Goal: Transaction & Acquisition: Purchase product/service

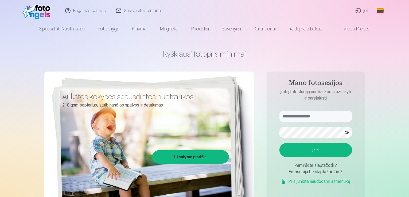
click at [366, 11] on link "Įeiti" at bounding box center [363, 10] width 24 height 21
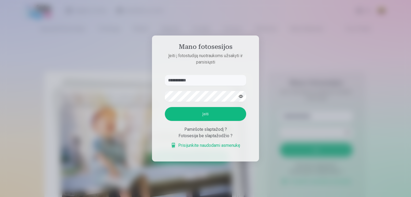
type input "**********"
click at [178, 113] on button "Įeiti" at bounding box center [205, 114] width 81 height 14
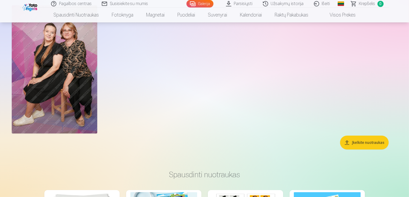
scroll to position [27, 0]
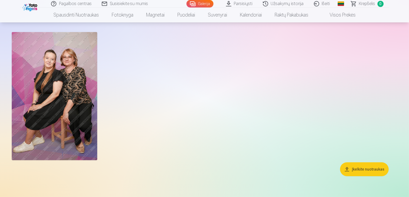
click at [88, 106] on img at bounding box center [55, 96] width 86 height 128
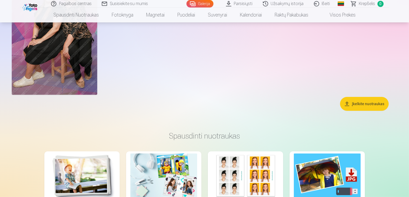
scroll to position [80, 0]
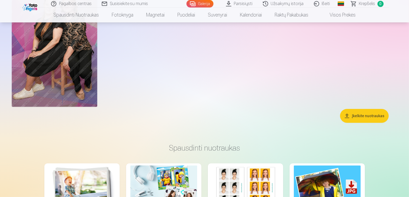
click at [346, 123] on button "Įkelkite nuotraukas" at bounding box center [364, 116] width 49 height 14
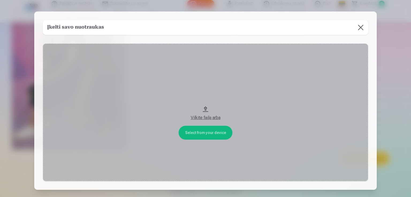
click at [360, 27] on button at bounding box center [360, 27] width 15 height 15
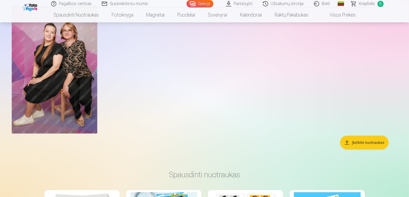
scroll to position [0, 0]
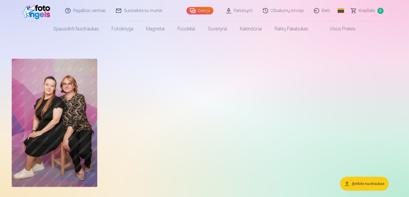
click at [352, 183] on button "Įkelkite nuotraukas" at bounding box center [364, 184] width 49 height 14
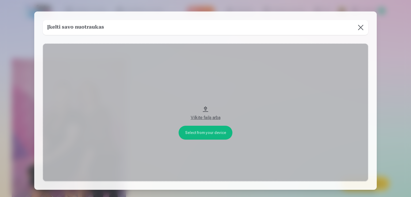
click at [361, 24] on button at bounding box center [360, 27] width 15 height 15
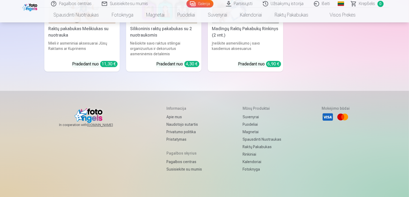
scroll to position [1387, 0]
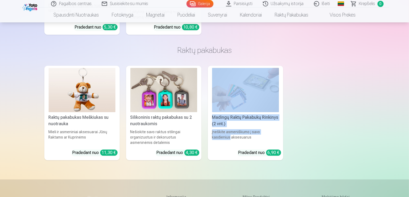
drag, startPoint x: 409, startPoint y: 165, endPoint x: 411, endPoint y: 98, distance: 67.2
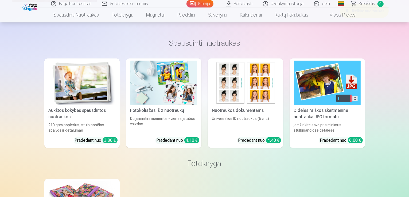
scroll to position [135, 0]
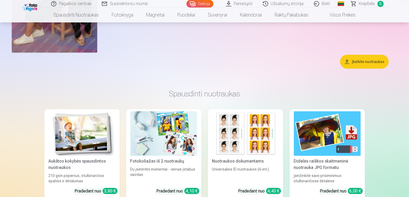
drag, startPoint x: 233, startPoint y: 84, endPoint x: 237, endPoint y: 84, distance: 3.8
click at [358, 69] on button "Įkelkite nuotraukas" at bounding box center [364, 62] width 49 height 14
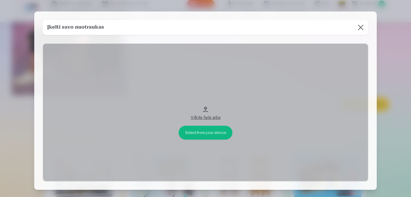
drag, startPoint x: 204, startPoint y: 116, endPoint x: 206, endPoint y: 112, distance: 4.7
click at [206, 112] on div "Vilkite failą arba" at bounding box center [205, 117] width 315 height 10
click at [203, 132] on button "Vilkite failą arba" at bounding box center [205, 113] width 325 height 138
click at [208, 117] on div "Vilkite failą arba" at bounding box center [205, 118] width 315 height 6
click at [361, 27] on button at bounding box center [360, 27] width 15 height 15
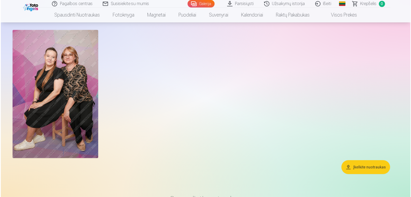
scroll to position [28, 0]
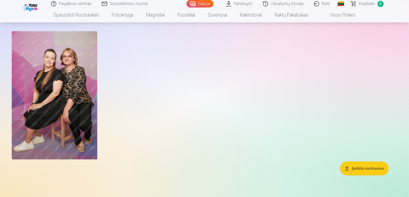
drag, startPoint x: 56, startPoint y: 59, endPoint x: 49, endPoint y: 62, distance: 7.5
click at [49, 62] on img at bounding box center [55, 95] width 86 height 128
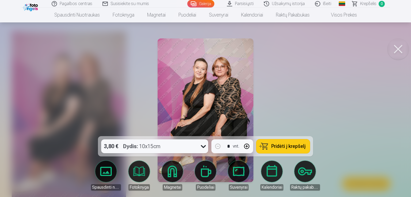
click at [275, 146] on span "Pridėti į krepšelį" at bounding box center [288, 146] width 34 height 5
click at [381, 2] on span "1" at bounding box center [381, 4] width 6 height 6
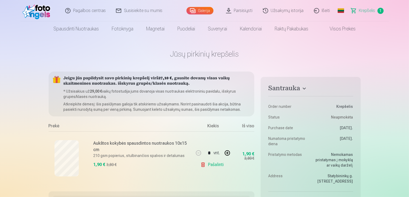
click at [244, 11] on link "Parsisiųsti" at bounding box center [239, 10] width 37 height 21
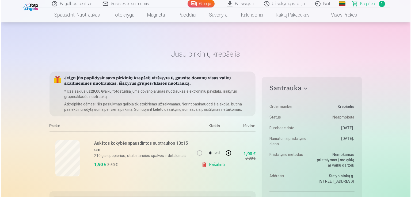
scroll to position [28, 0]
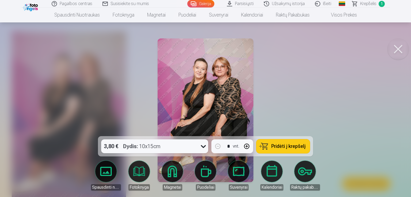
click at [243, 4] on link "Parsisiųsti" at bounding box center [240, 3] width 37 height 7
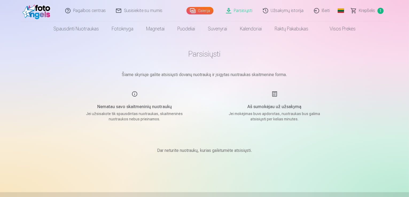
click at [350, 28] on link "Visos prekės" at bounding box center [338, 28] width 47 height 15
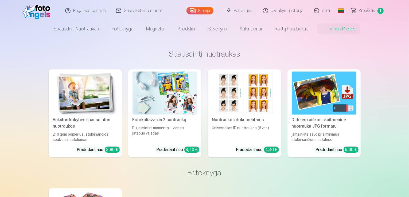
click at [379, 9] on span "1" at bounding box center [381, 11] width 6 height 6
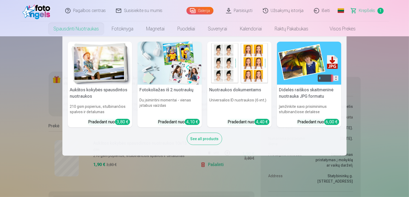
click at [82, 29] on link "Spausdinti nuotraukas" at bounding box center [76, 28] width 58 height 15
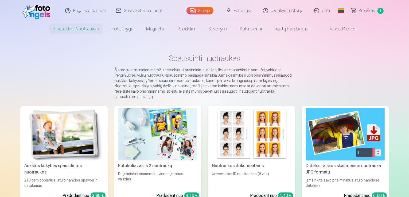
click at [200, 11] on link "Galerija" at bounding box center [200, 10] width 27 height 7
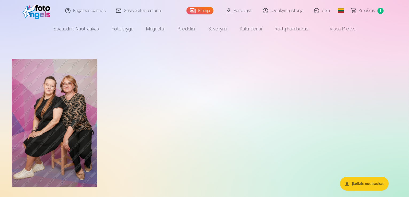
click at [381, 9] on span "1" at bounding box center [381, 11] width 6 height 6
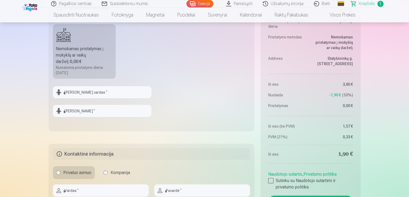
scroll to position [241, 0]
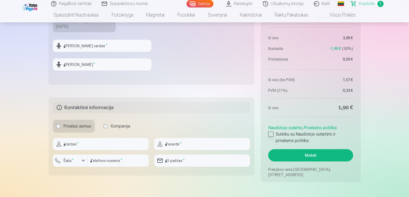
click at [273, 135] on div at bounding box center [271, 134] width 5 height 5
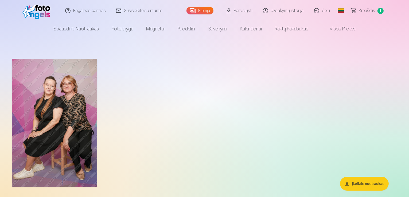
click at [379, 12] on span "1" at bounding box center [381, 11] width 6 height 6
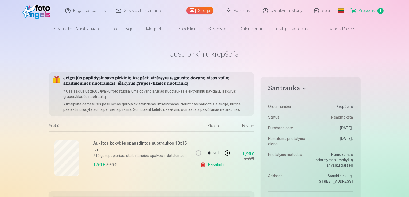
click at [36, 12] on img at bounding box center [37, 10] width 31 height 17
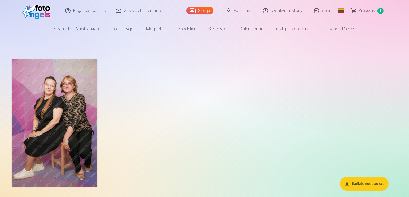
click at [324, 10] on link "Išeiti" at bounding box center [322, 10] width 26 height 21
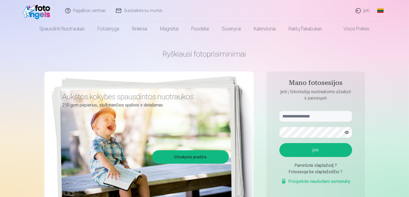
click at [366, 10] on link "Įeiti" at bounding box center [363, 10] width 24 height 21
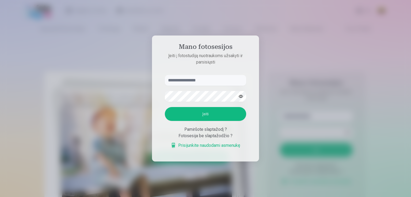
click at [203, 82] on input "text" at bounding box center [205, 80] width 81 height 11
type input "**********"
click at [183, 112] on button "Įeiti" at bounding box center [205, 114] width 81 height 14
